Goal: Task Accomplishment & Management: Use online tool/utility

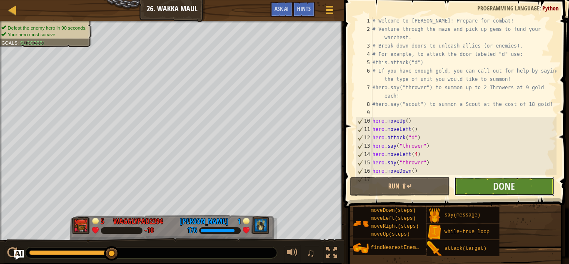
click at [484, 183] on button "Done" at bounding box center [504, 186] width 100 height 19
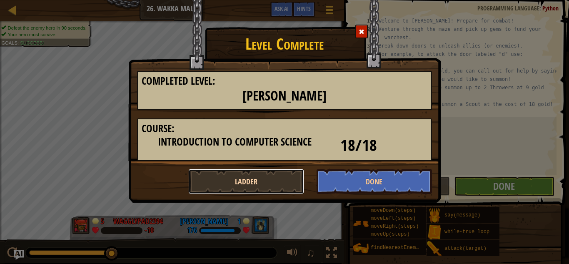
click at [234, 175] on button "Ladder" at bounding box center [246, 181] width 116 height 25
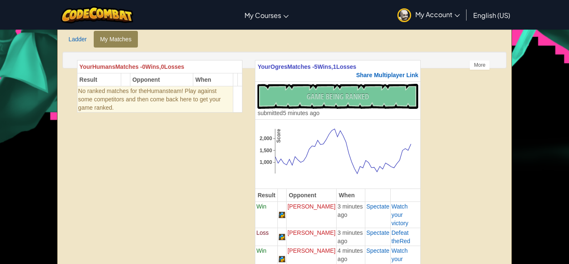
scroll to position [194, 0]
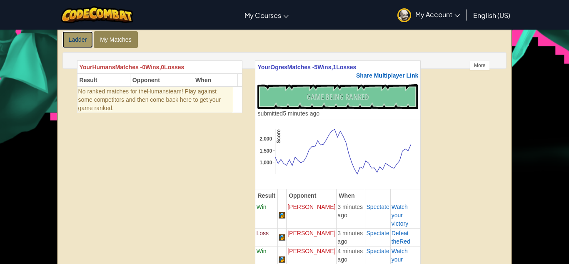
click at [83, 39] on link "Ladder" at bounding box center [77, 39] width 31 height 17
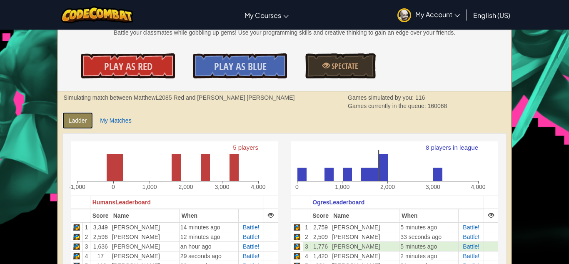
scroll to position [113, 0]
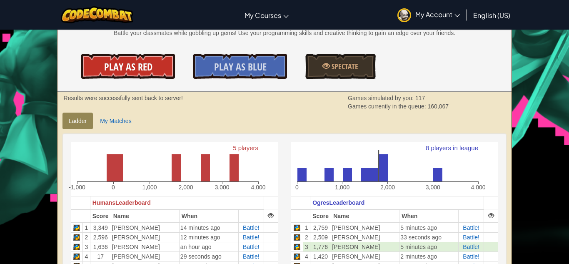
click at [130, 69] on span "Play As Red" at bounding box center [128, 66] width 48 height 13
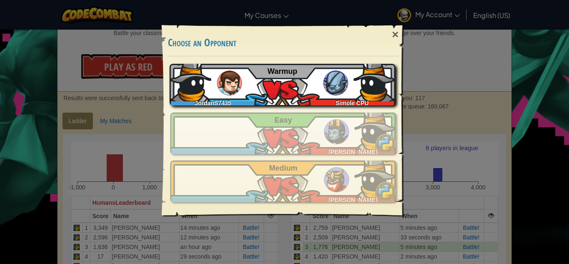
click at [332, 91] on img at bounding box center [335, 82] width 25 height 25
